Goal: Task Accomplishment & Management: Use online tool/utility

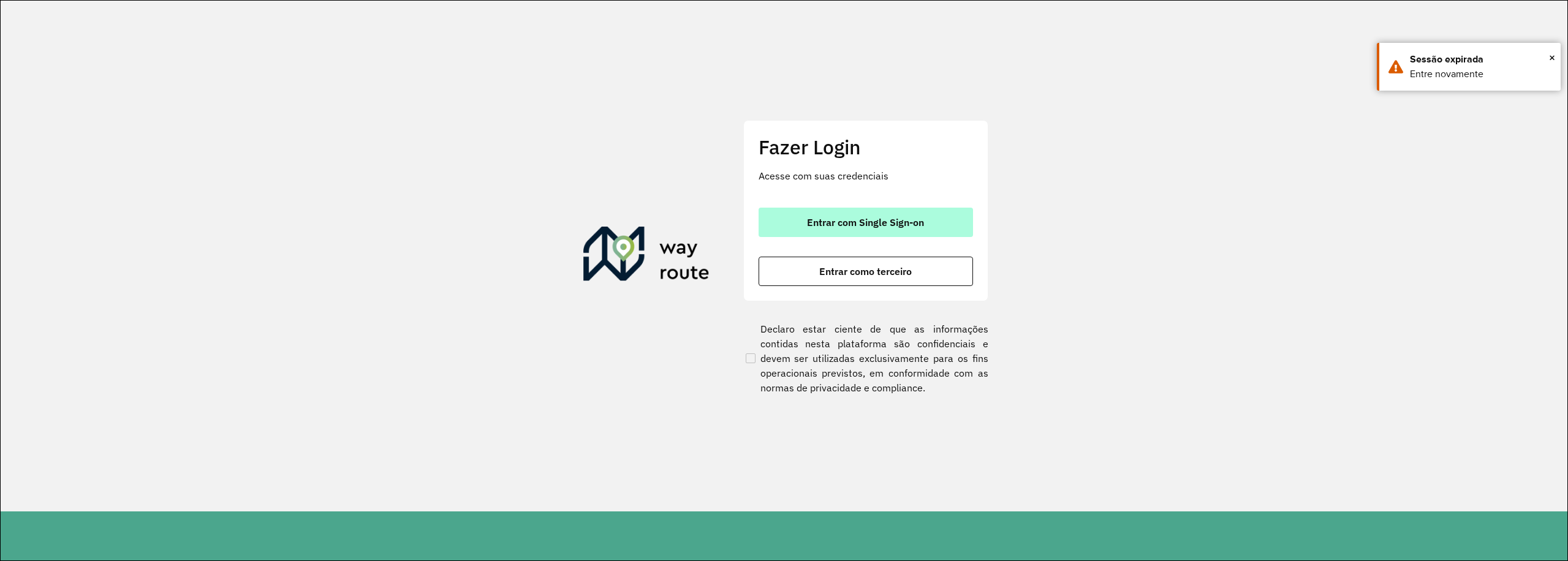
click at [845, 223] on span "Entrar com Single Sign-on" at bounding box center [865, 222] width 117 height 10
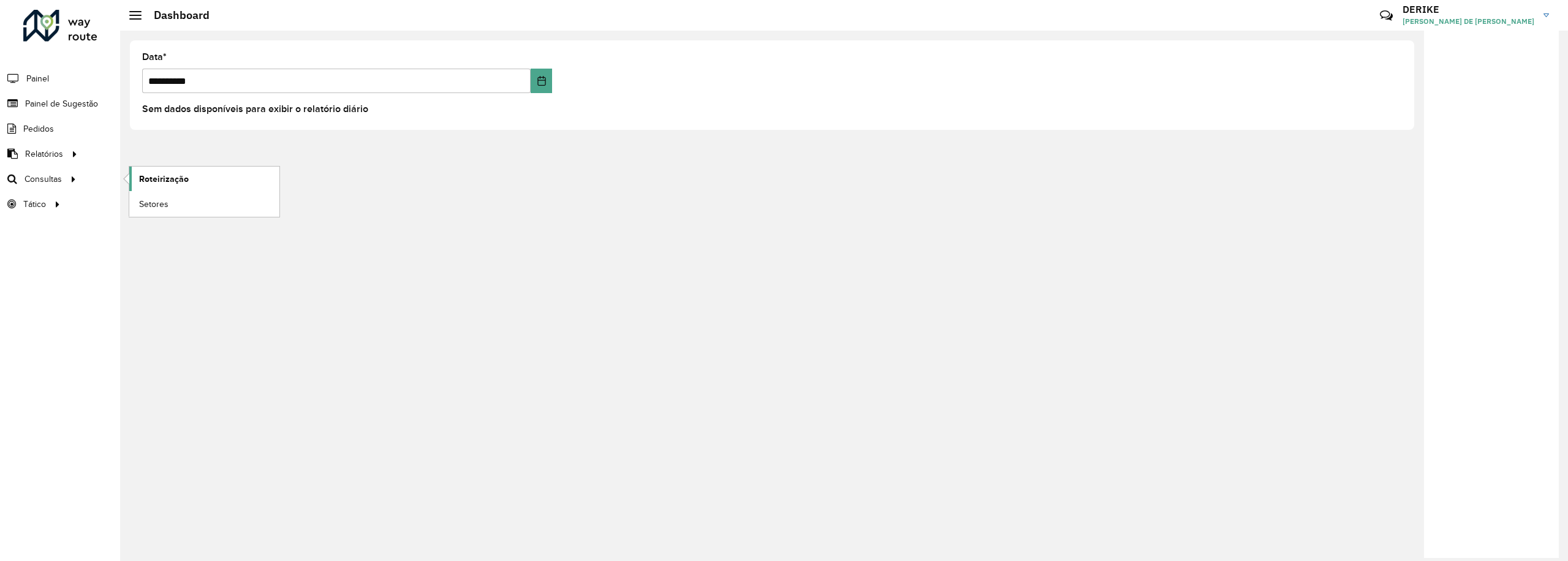
click at [163, 173] on span "Roteirização" at bounding box center [163, 179] width 49 height 13
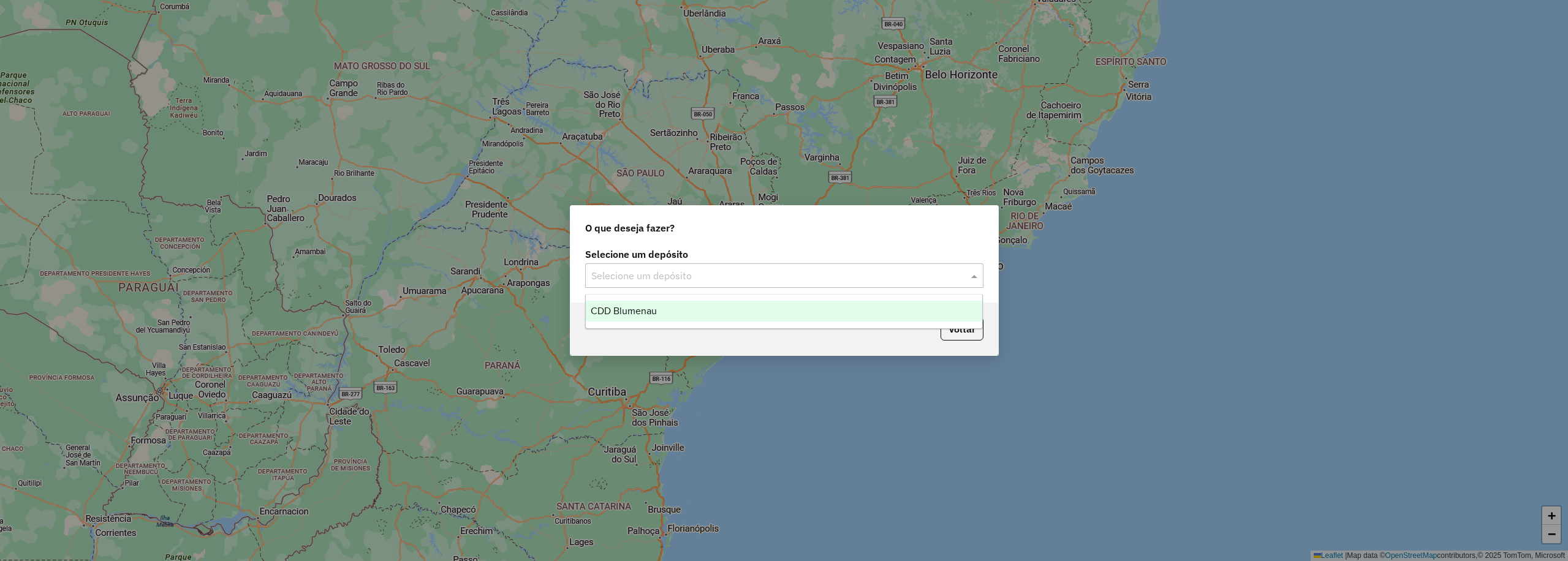
click at [650, 277] on input "text" at bounding box center [772, 275] width 361 height 14
click at [643, 312] on span "CDD Blumenau" at bounding box center [623, 310] width 66 height 11
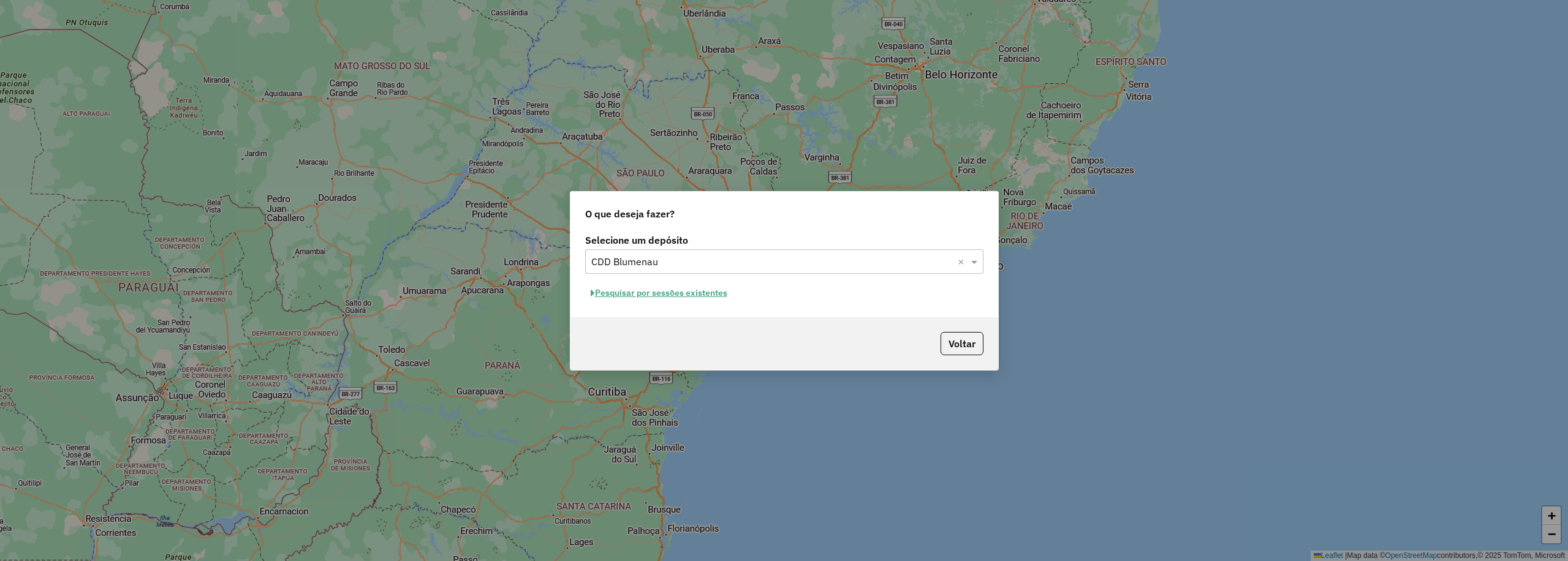
click at [671, 297] on button "Pesquisar por sessões existentes" at bounding box center [659, 294] width 148 height 19
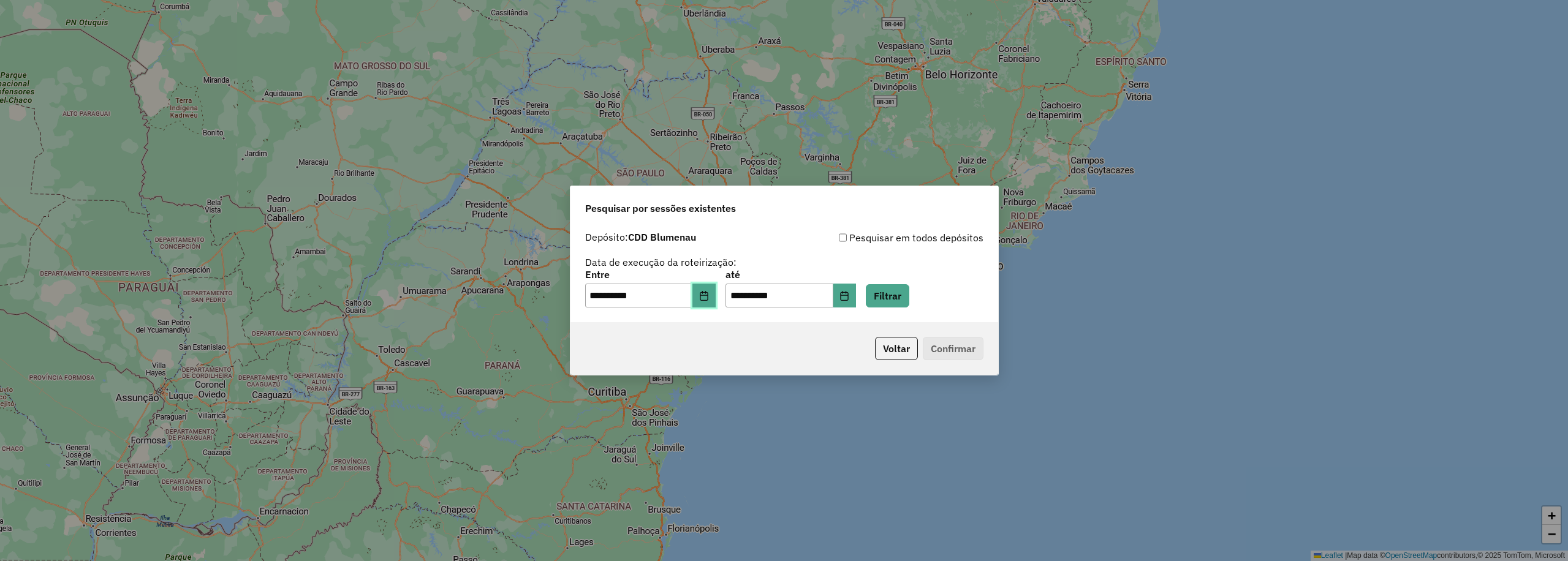
click at [709, 295] on icon "Choose Date" at bounding box center [703, 295] width 10 height 10
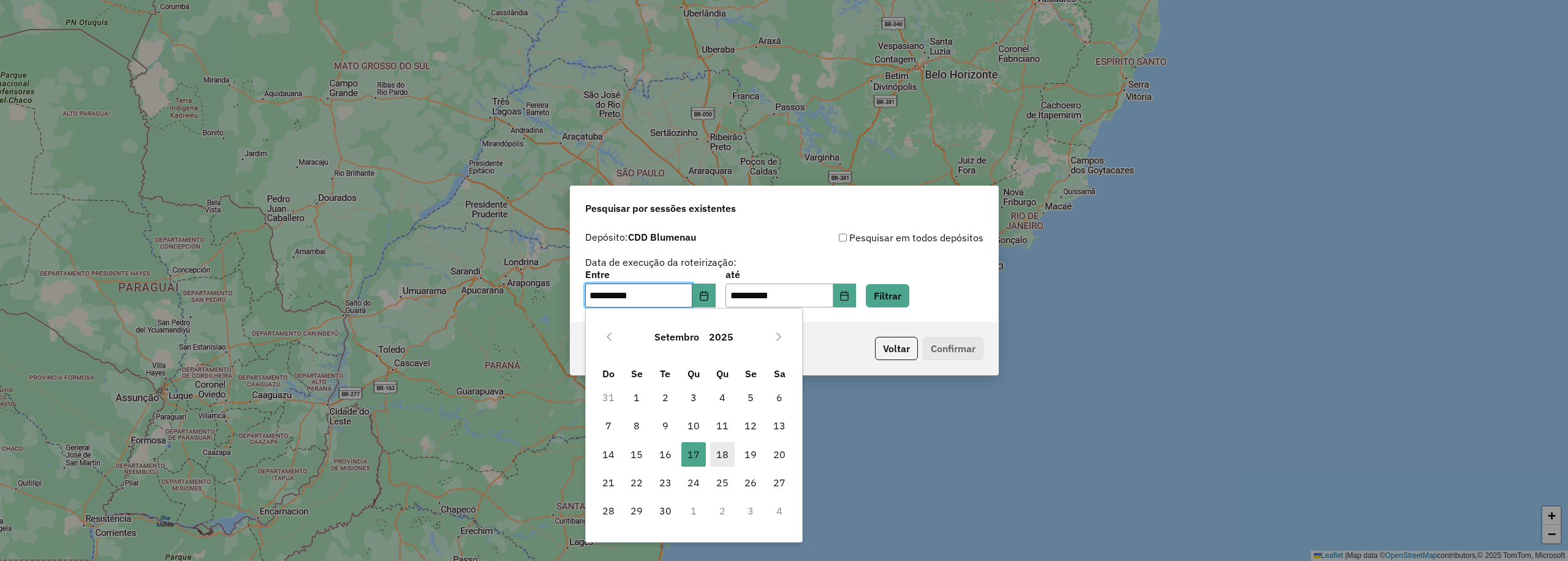
click at [723, 454] on span "18" at bounding box center [722, 454] width 24 height 24
type input "**********"
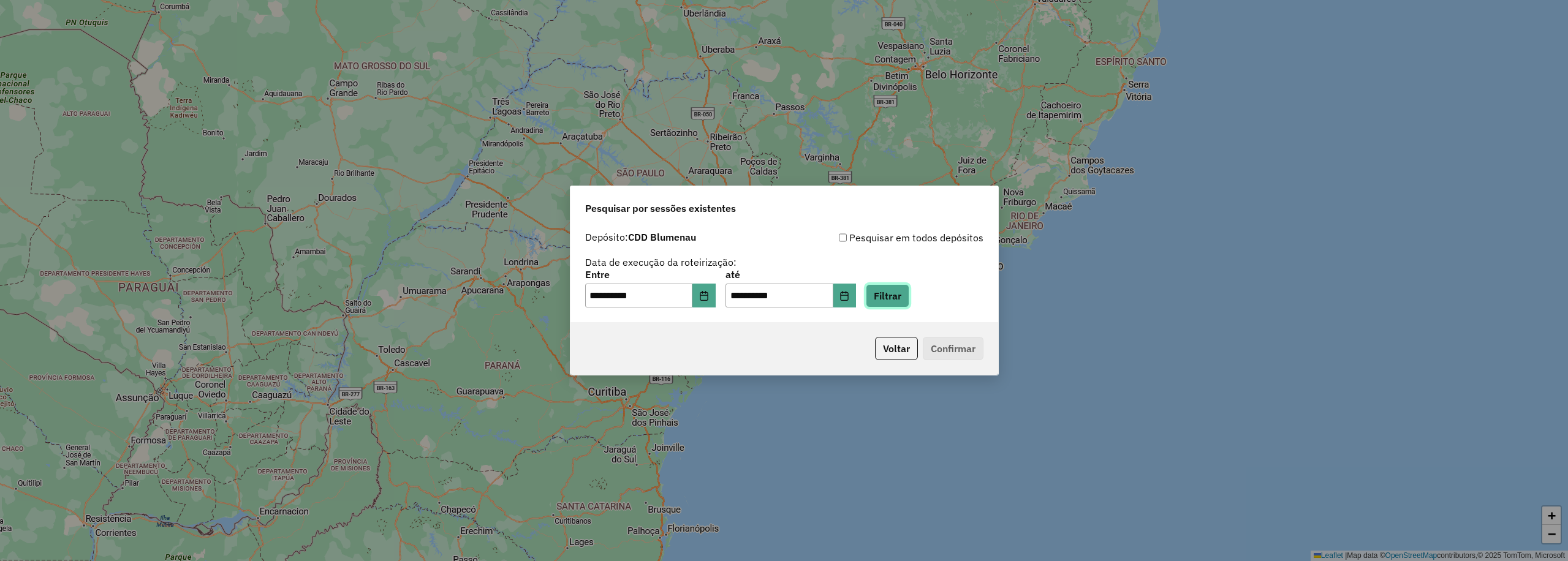
click at [909, 285] on button "Filtrar" at bounding box center [887, 295] width 43 height 23
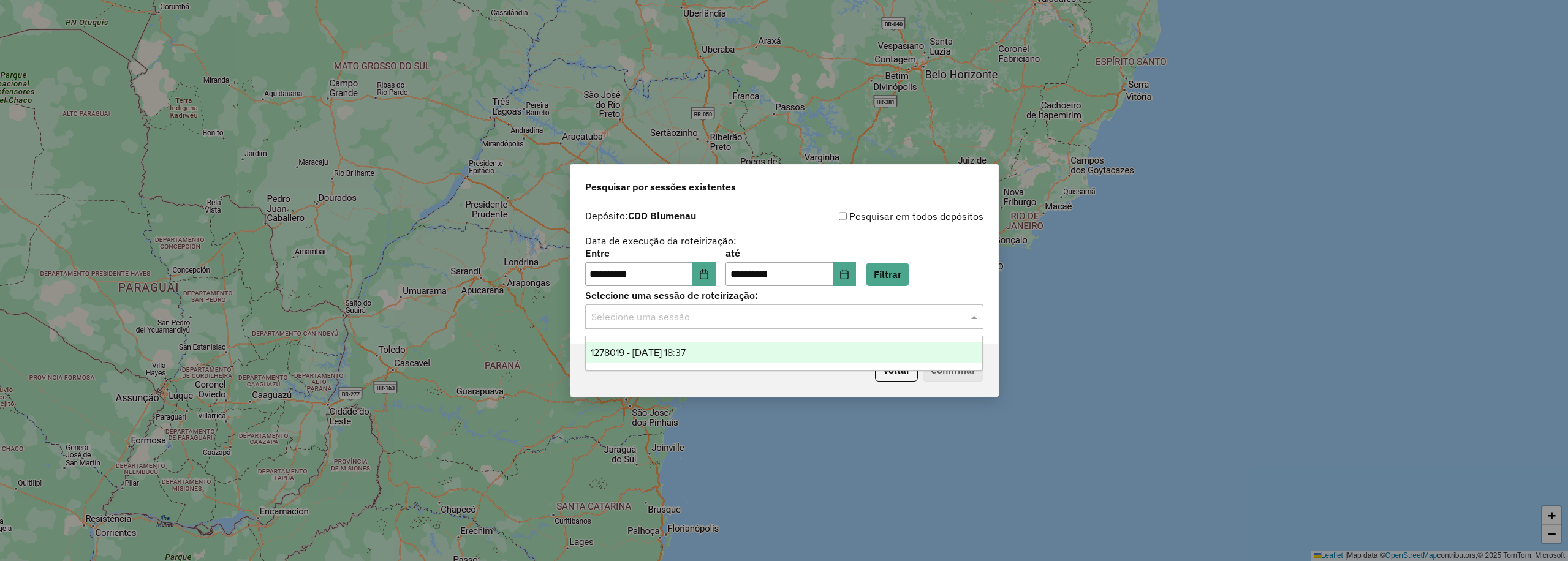
click at [861, 325] on div "Selecione uma sessão" at bounding box center [784, 316] width 398 height 24
click at [686, 352] on span "1278019 - 18/09/2025 18:37" at bounding box center [638, 352] width 95 height 11
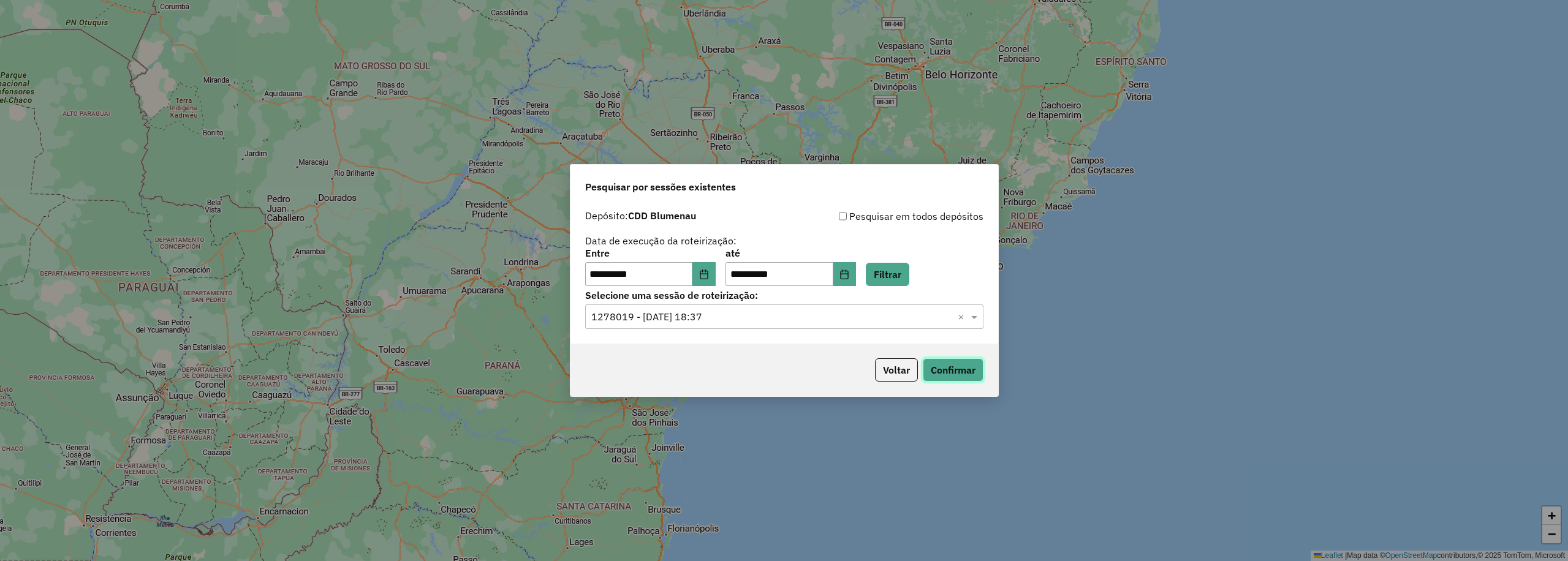
click at [970, 375] on button "Confirmar" at bounding box center [953, 370] width 61 height 23
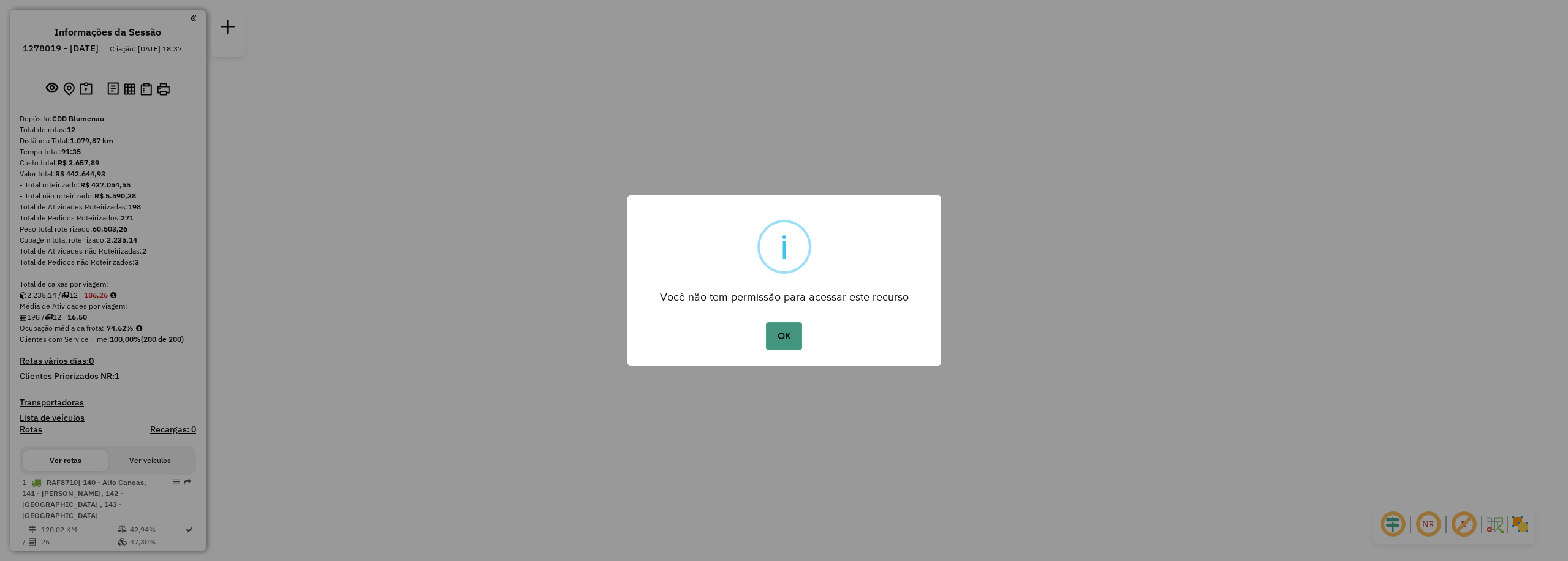
click at [772, 339] on button "OK" at bounding box center [784, 336] width 36 height 28
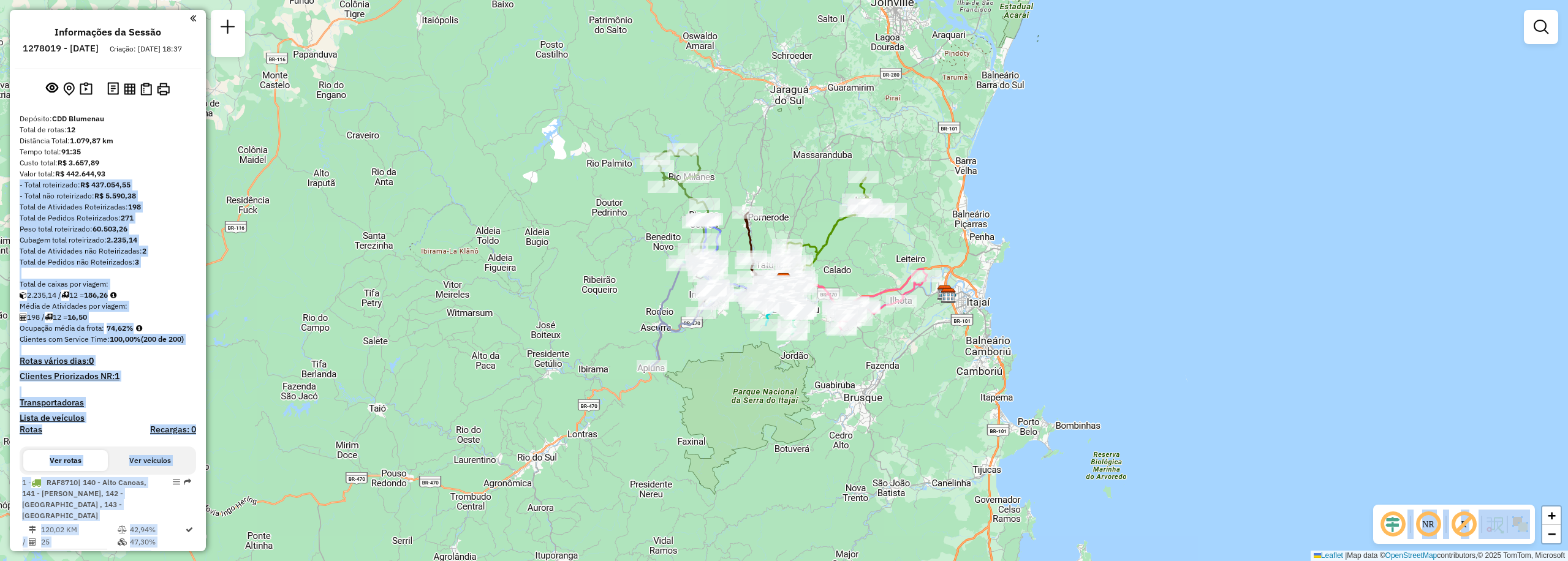
drag, startPoint x: 201, startPoint y: 183, endPoint x: 207, endPoint y: 279, distance: 96.2
click at [207, 279] on hb-router-mapa "Informações da Sessão 1278019 - [DATE] Criação: [DATE] 18:37 Depósito: CDD Blum…" at bounding box center [784, 280] width 1568 height 561
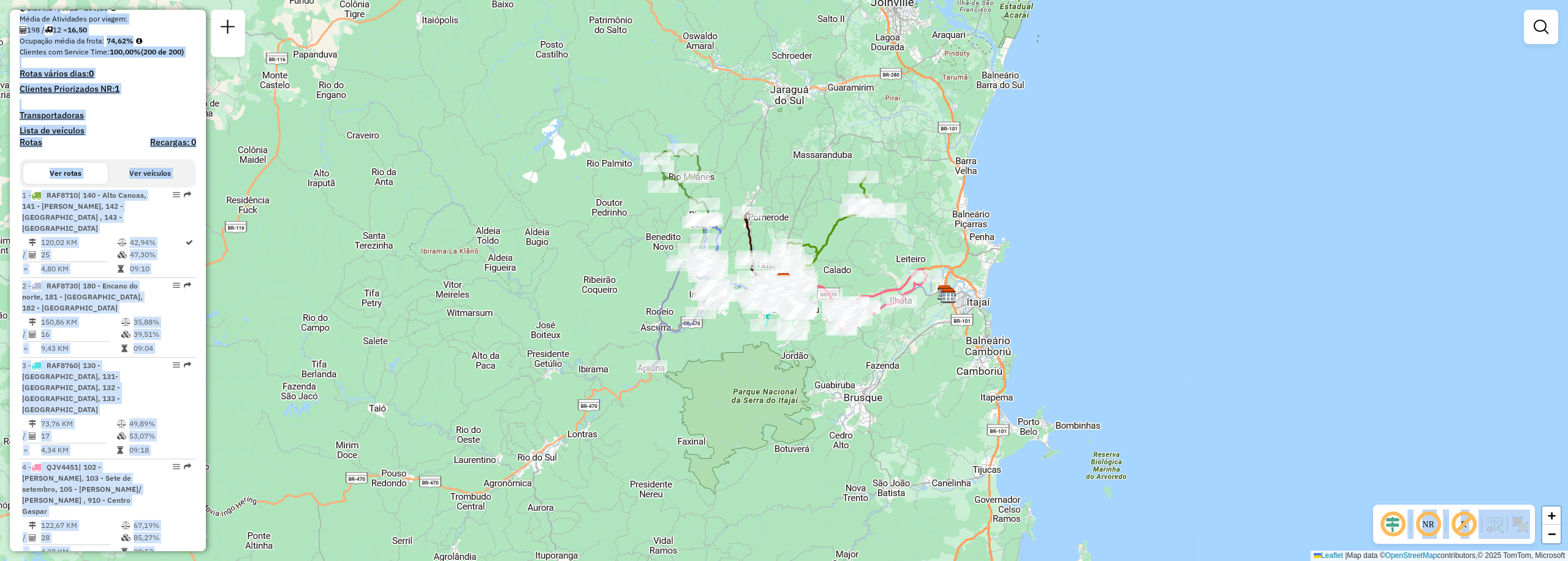
scroll to position [339, 0]
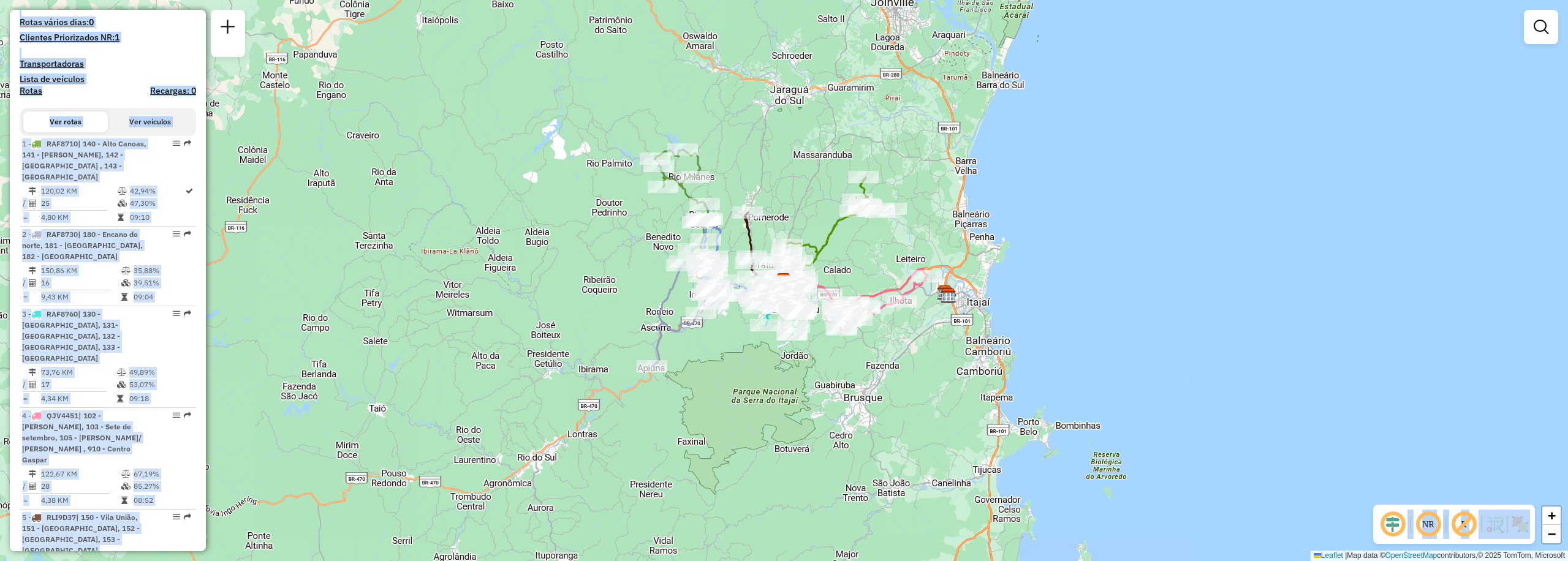
click at [313, 270] on div "Janela de atendimento Grade de atendimento Capacidade Transportadoras Veículos …" at bounding box center [784, 280] width 1568 height 561
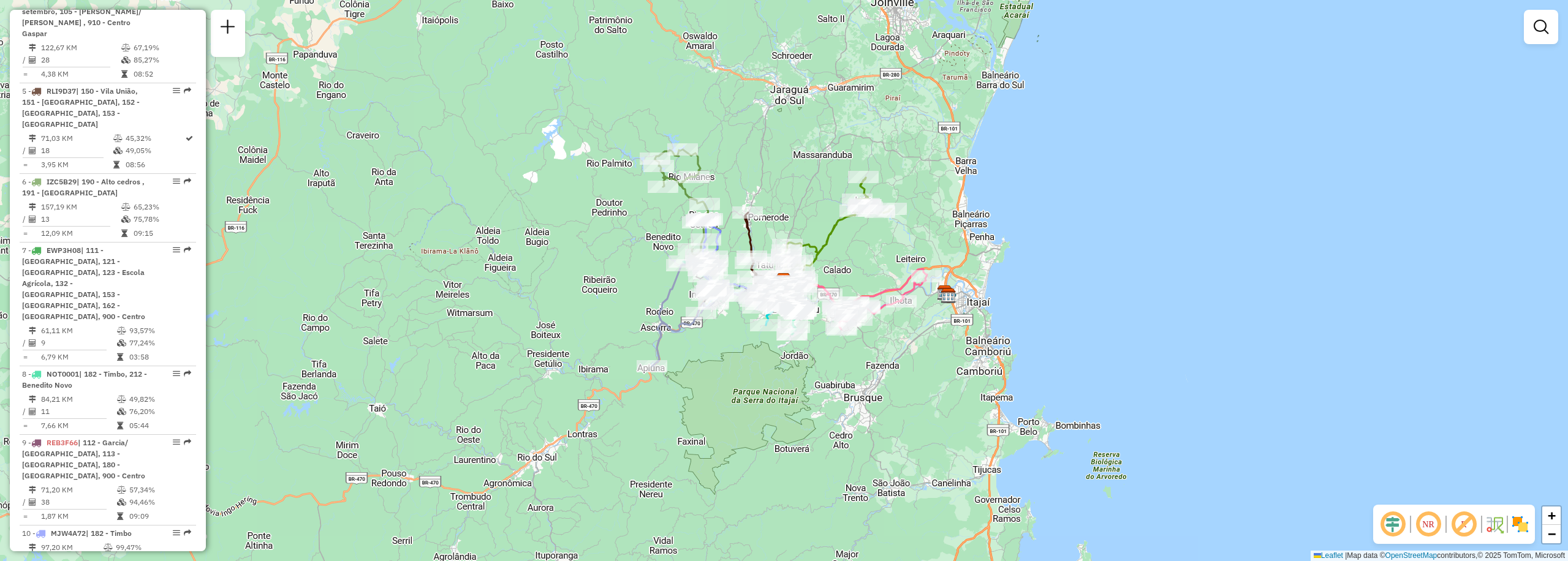
scroll to position [779, 0]
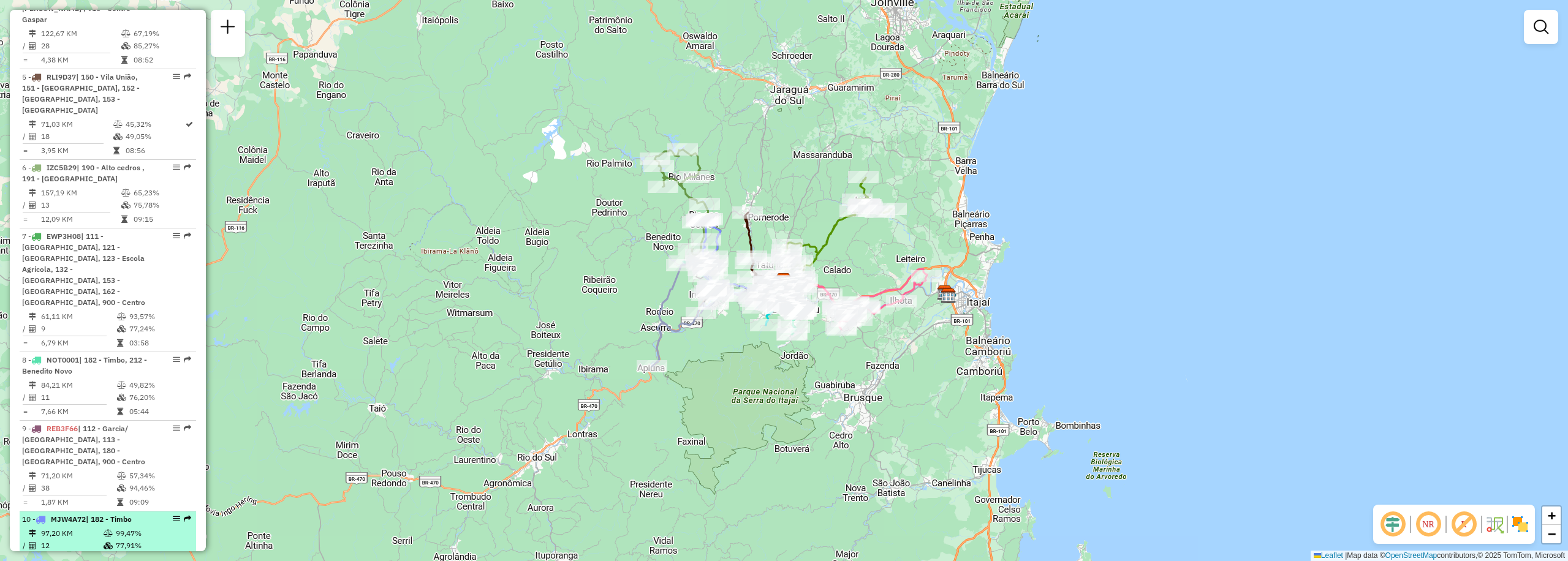
click at [101, 511] on li "10 - MJW4A72 | 182 - Timbo 97,20 KM 99,47% / 12 77,91% = 8,10 KM 05:00 FAD" at bounding box center [107, 540] width 177 height 58
select select "**********"
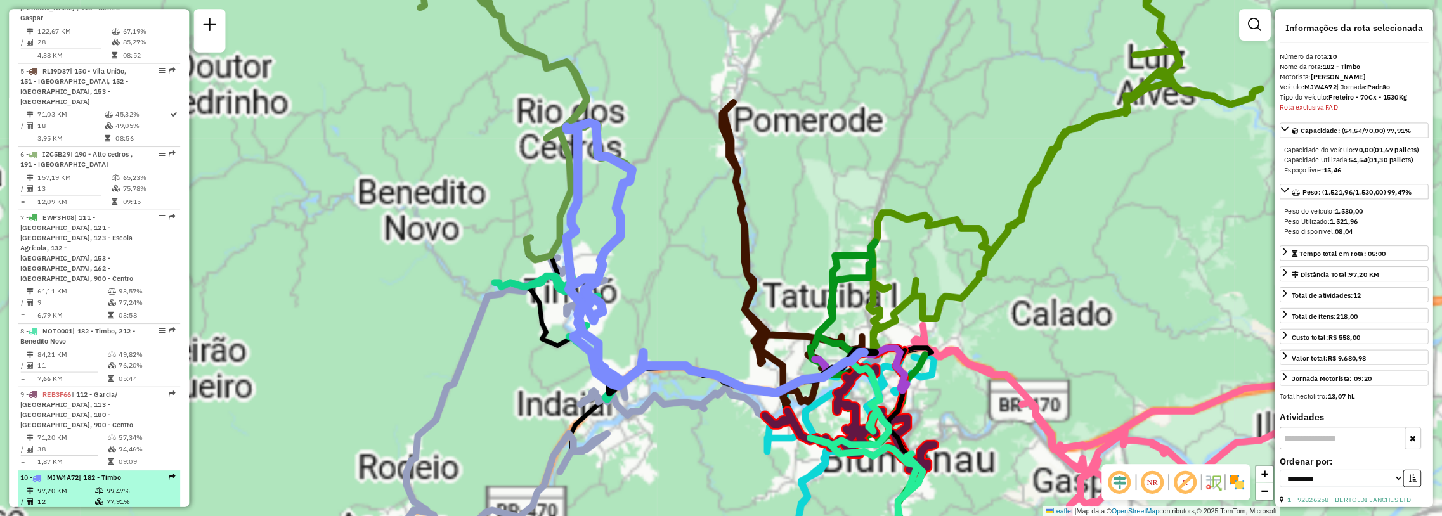
scroll to position [1087, 0]
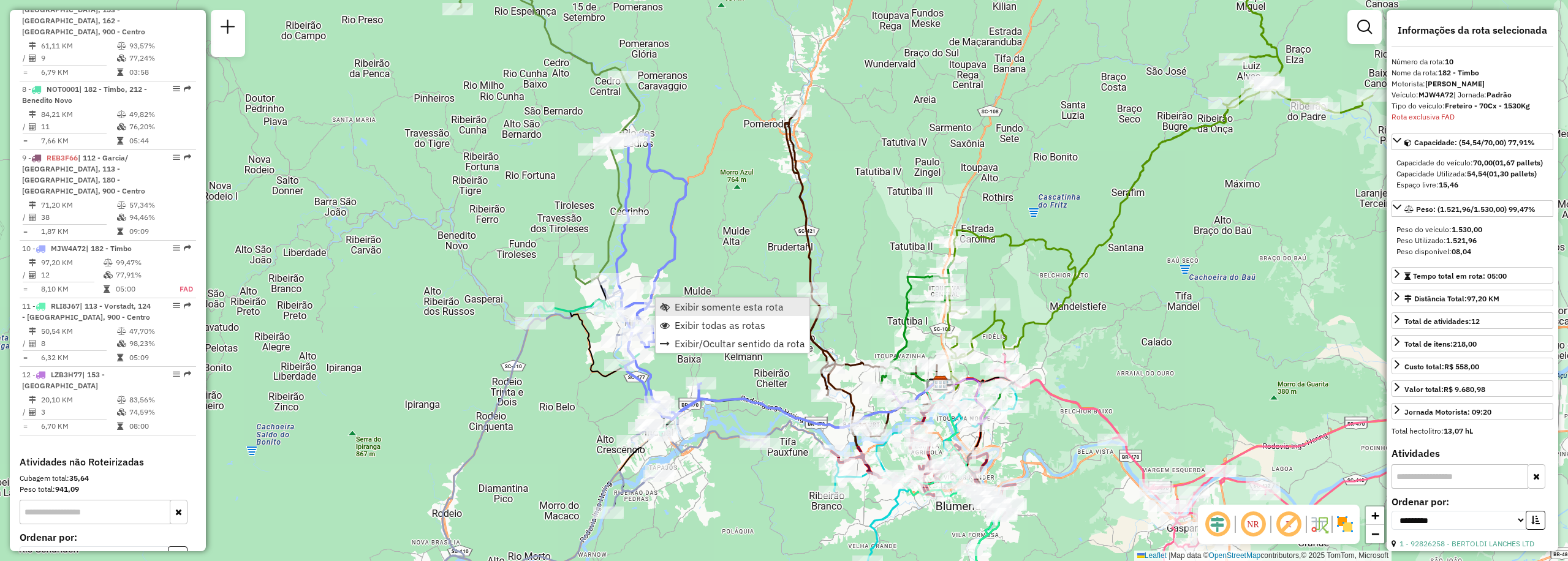
click at [695, 309] on span "Exibir somente esta rota" at bounding box center [728, 307] width 109 height 10
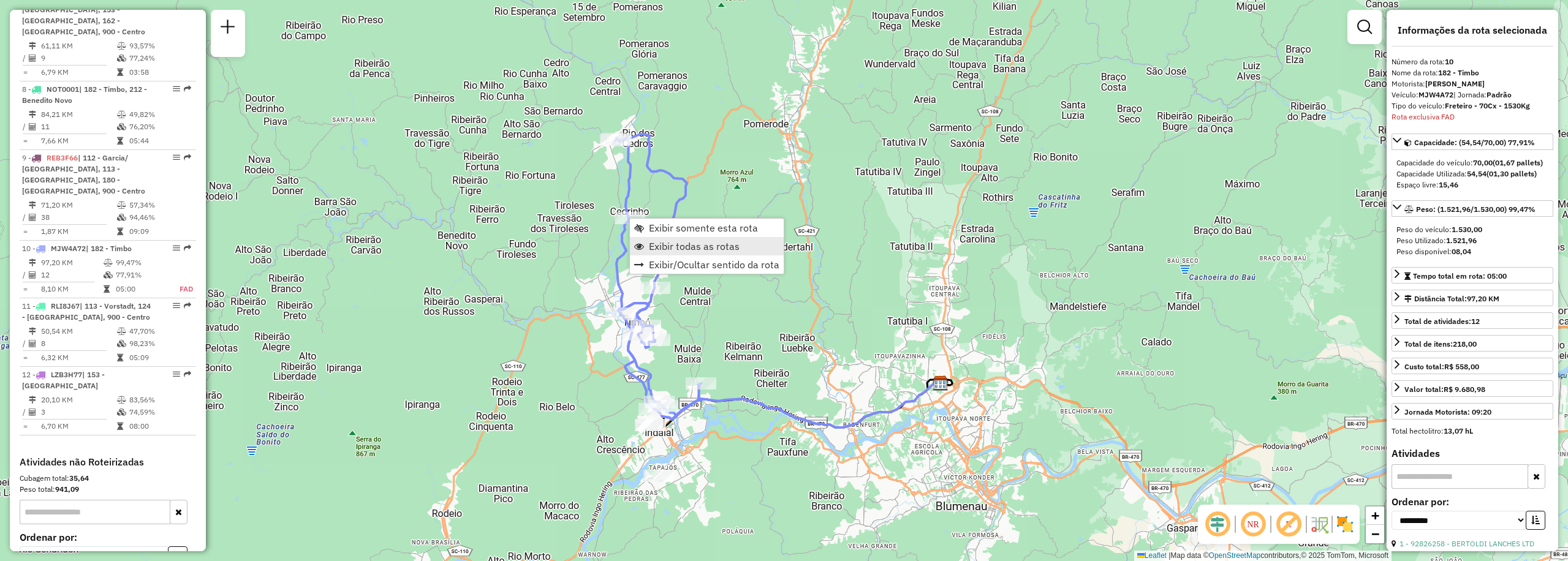
click at [672, 242] on span "Exibir todas as rotas" at bounding box center [694, 246] width 91 height 10
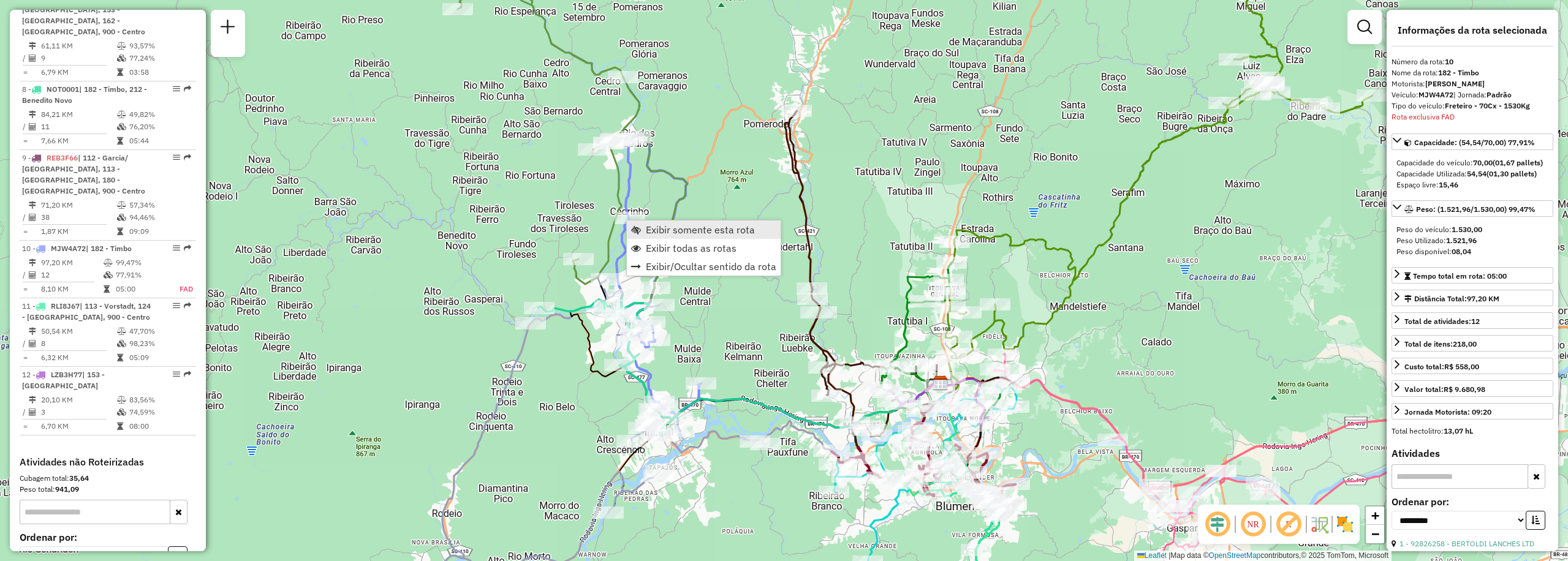
click at [686, 232] on span "Exibir somente esta rota" at bounding box center [699, 230] width 109 height 10
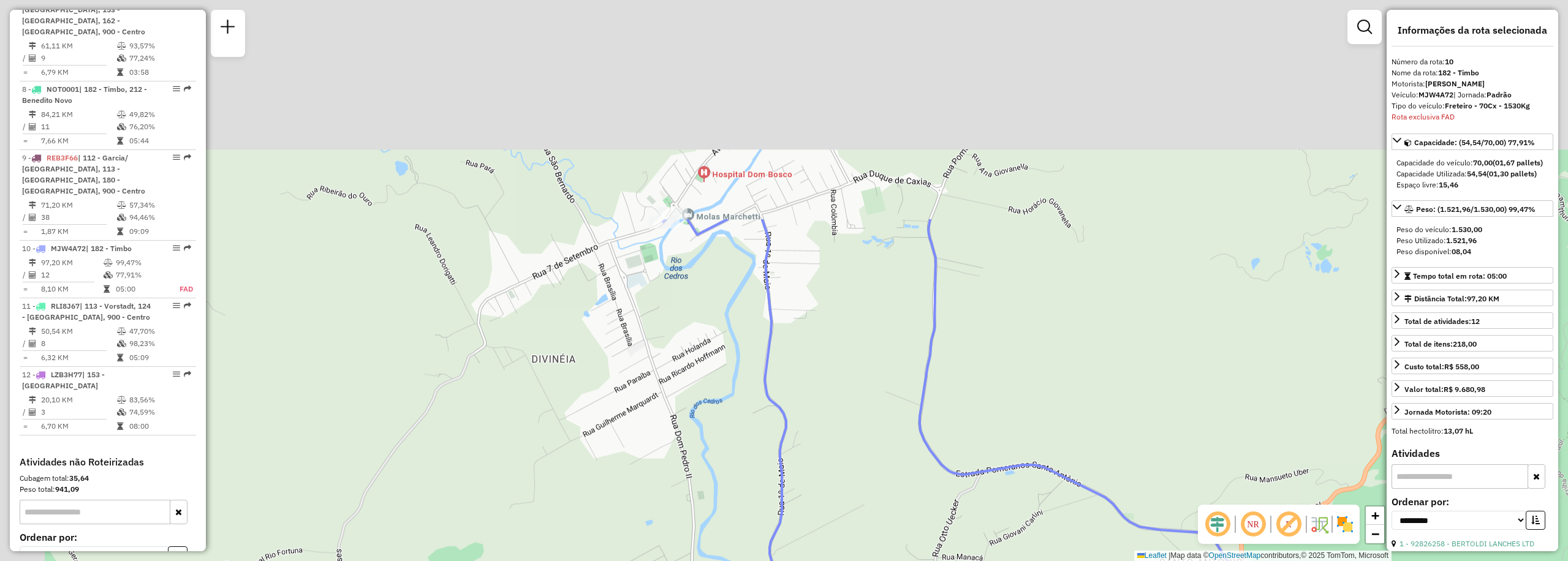
drag, startPoint x: 567, startPoint y: 81, endPoint x: 764, endPoint y: 414, distance: 386.9
click at [764, 414] on div "Janela de atendimento Grade de atendimento Capacidade Transportadoras Veículos …" at bounding box center [784, 280] width 1568 height 561
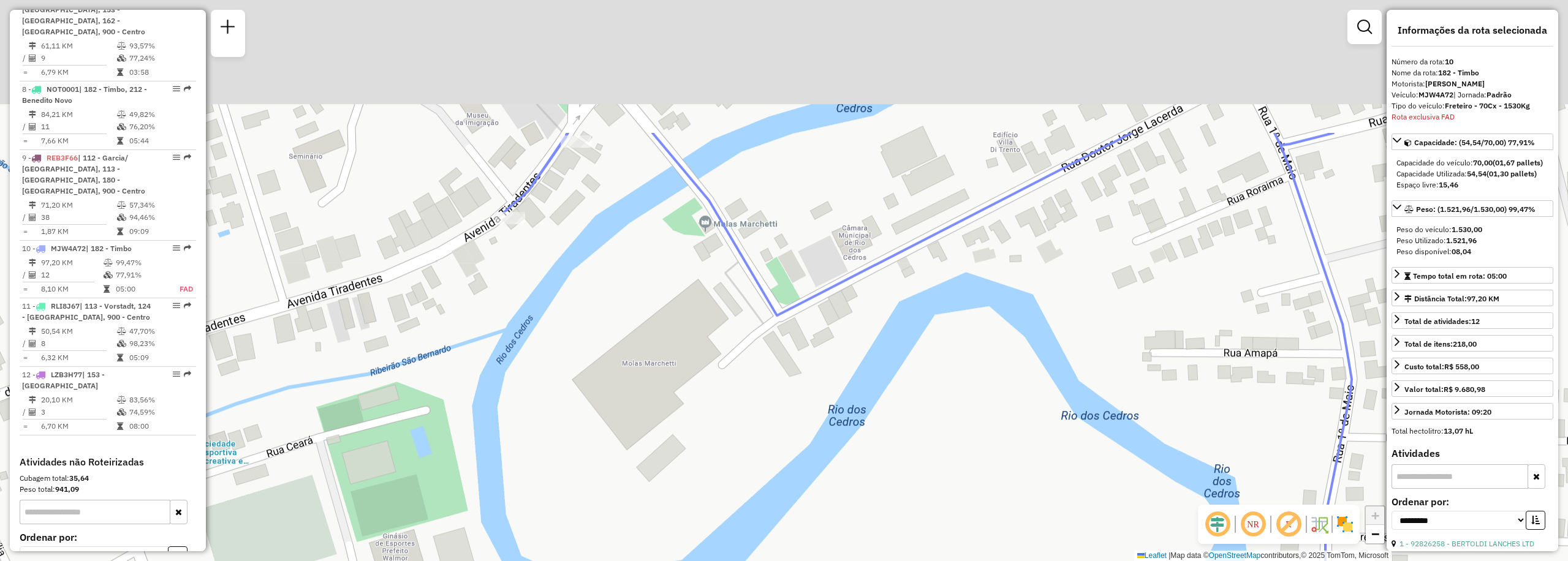
drag, startPoint x: 572, startPoint y: 140, endPoint x: 668, endPoint y: 329, distance: 212.0
click at [668, 329] on div "Janela de atendimento Grade de atendimento Capacidade Transportadoras Veículos …" at bounding box center [784, 280] width 1568 height 561
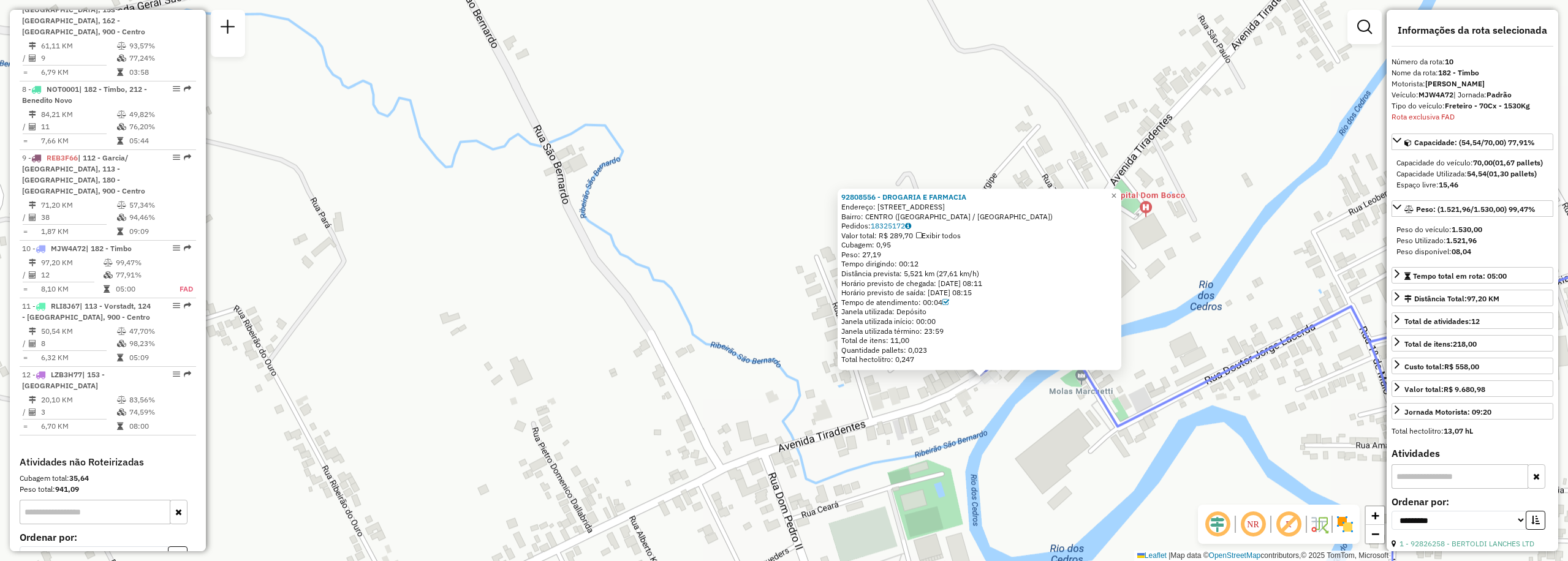
drag, startPoint x: 566, startPoint y: 217, endPoint x: 619, endPoint y: 364, distance: 156.3
click at [619, 364] on div "92808556 - DROGARIA E FARMACIA Endereço: [STREET_ADDRESS] Pedidos: 18325172 Val…" at bounding box center [784, 280] width 1568 height 561
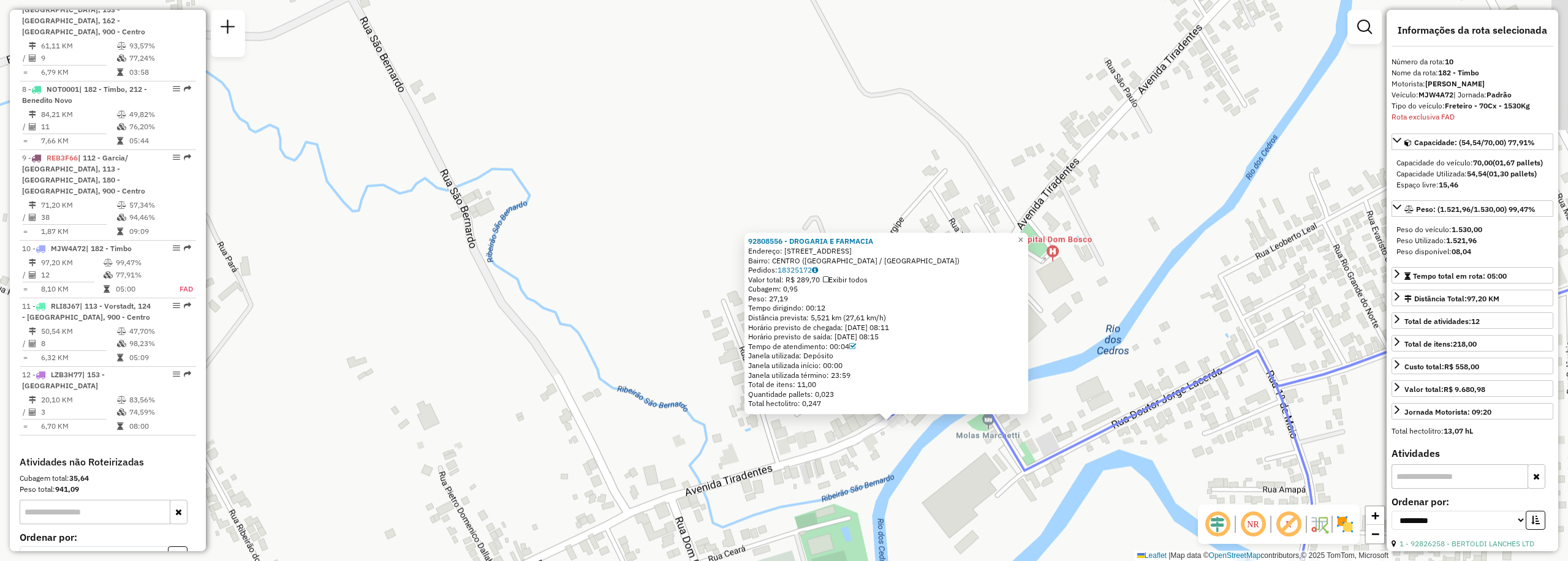
drag, startPoint x: 897, startPoint y: 122, endPoint x: 804, endPoint y: 166, distance: 102.9
click at [804, 166] on div "92808556 - DROGARIA E FARMACIA Endereço: [STREET_ADDRESS] Pedidos: 18325172 Val…" at bounding box center [784, 280] width 1568 height 561
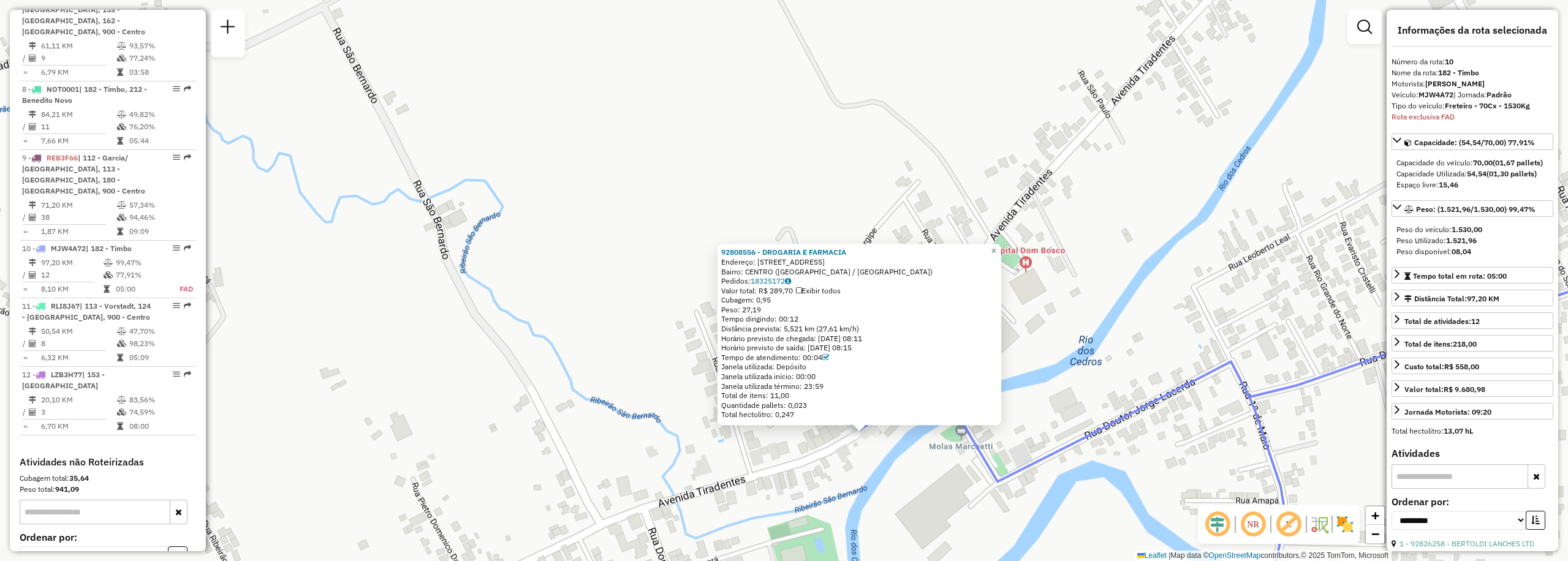
drag, startPoint x: 1125, startPoint y: 211, endPoint x: 1096, endPoint y: 222, distance: 31.0
click at [1096, 222] on div "92808556 - DROGARIA E FARMACIA Endereço: [STREET_ADDRESS] Pedidos: 18325172 Val…" at bounding box center [784, 280] width 1568 height 561
click at [842, 437] on div "92808556 - DROGARIA E FARMACIA Endereço: [STREET_ADDRESS] Pedidos: 18325172 Val…" at bounding box center [784, 280] width 1568 height 561
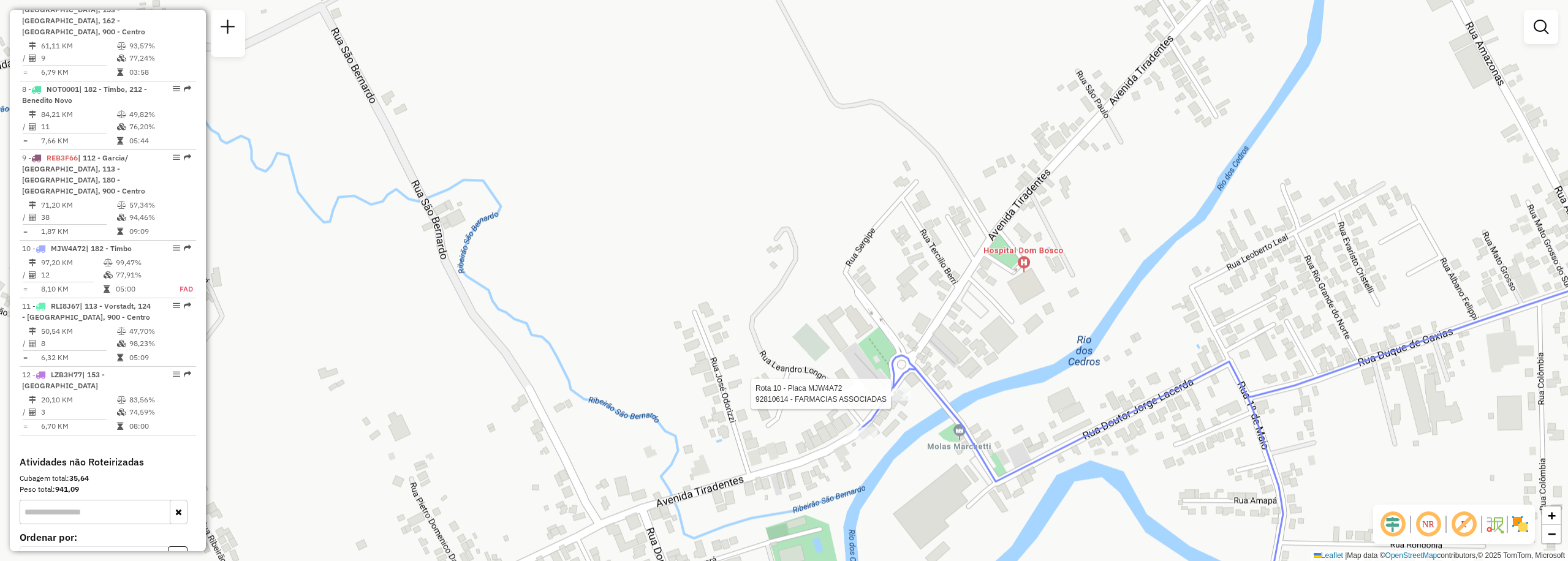
select select "**********"
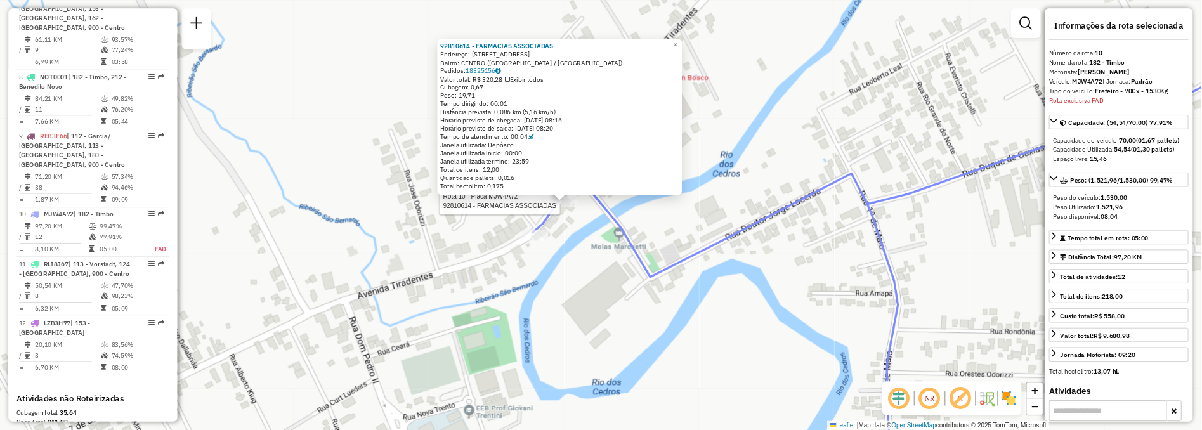
scroll to position [1087, 0]
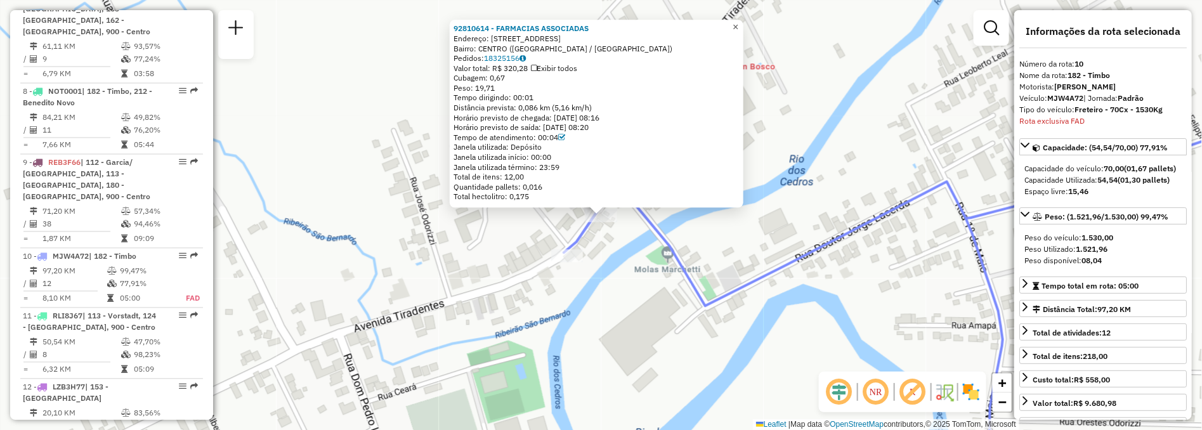
click at [738, 22] on span "×" at bounding box center [735, 27] width 6 height 11
